Goal: Use online tool/utility: Utilize a website feature to perform a specific function

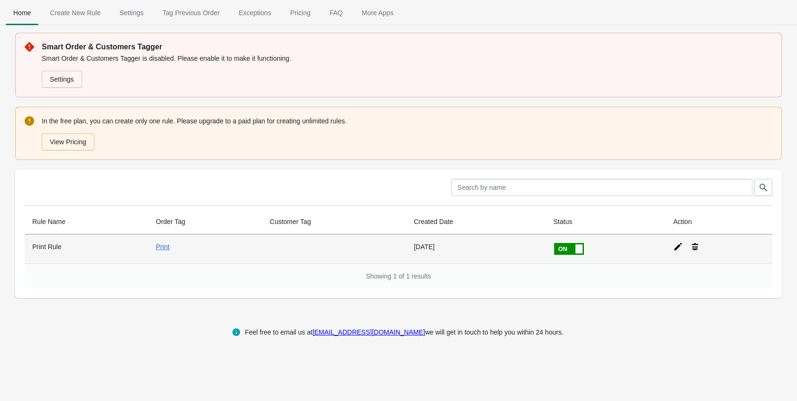
click at [677, 250] on icon at bounding box center [677, 246] width 9 height 9
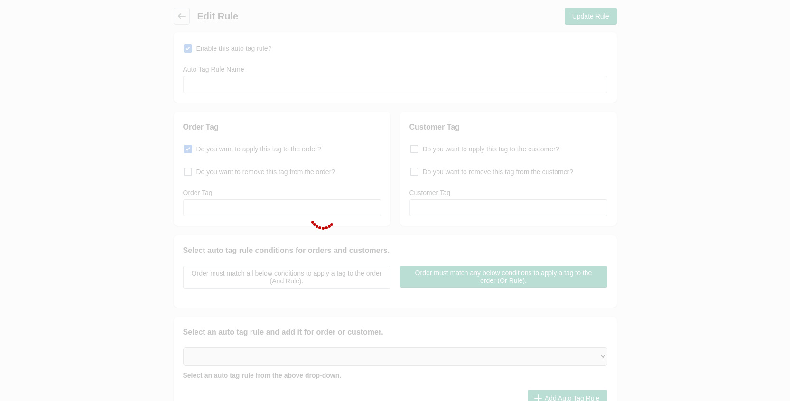
type input "Print Rule"
checkbox input "true"
type input "Print"
select select "18"
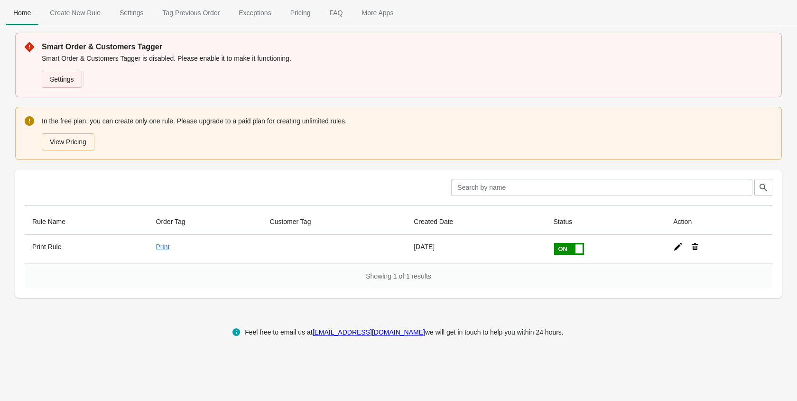
click at [72, 77] on link "Settings" at bounding box center [62, 79] width 40 height 17
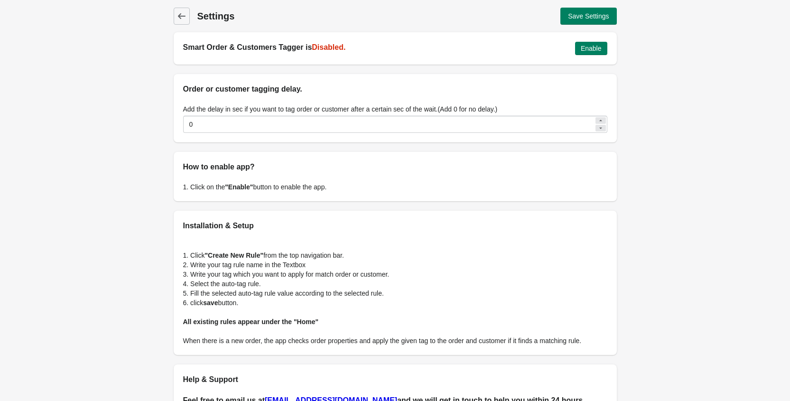
click at [584, 51] on span "Enable" at bounding box center [591, 49] width 21 height 8
click at [169, 9] on div "Back Settings Save Settings Smart Order & Customers Tagger is Enabled Disable O…" at bounding box center [395, 211] width 474 height 423
click at [180, 10] on span "Back" at bounding box center [181, 15] width 13 height 13
